Goal: Check status

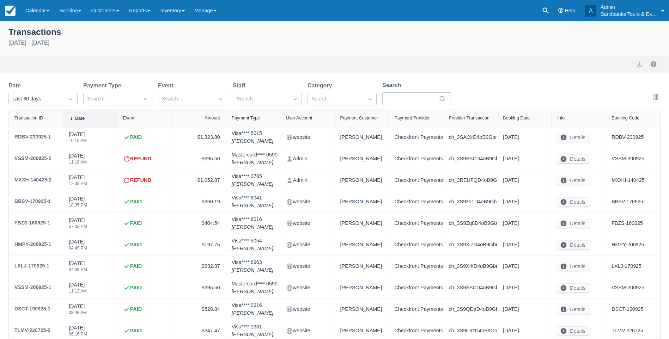
select select "10"
click at [8, 8] on img at bounding box center [10, 11] width 11 height 11
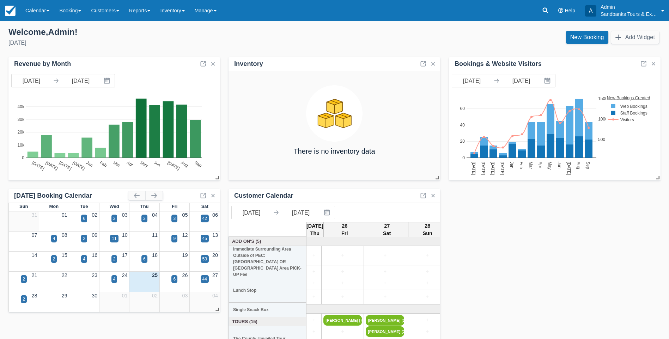
click at [119, 279] on div "24" at bounding box center [114, 276] width 30 height 8
click at [115, 277] on div "4" at bounding box center [114, 279] width 2 height 6
